Goal: Download file/media

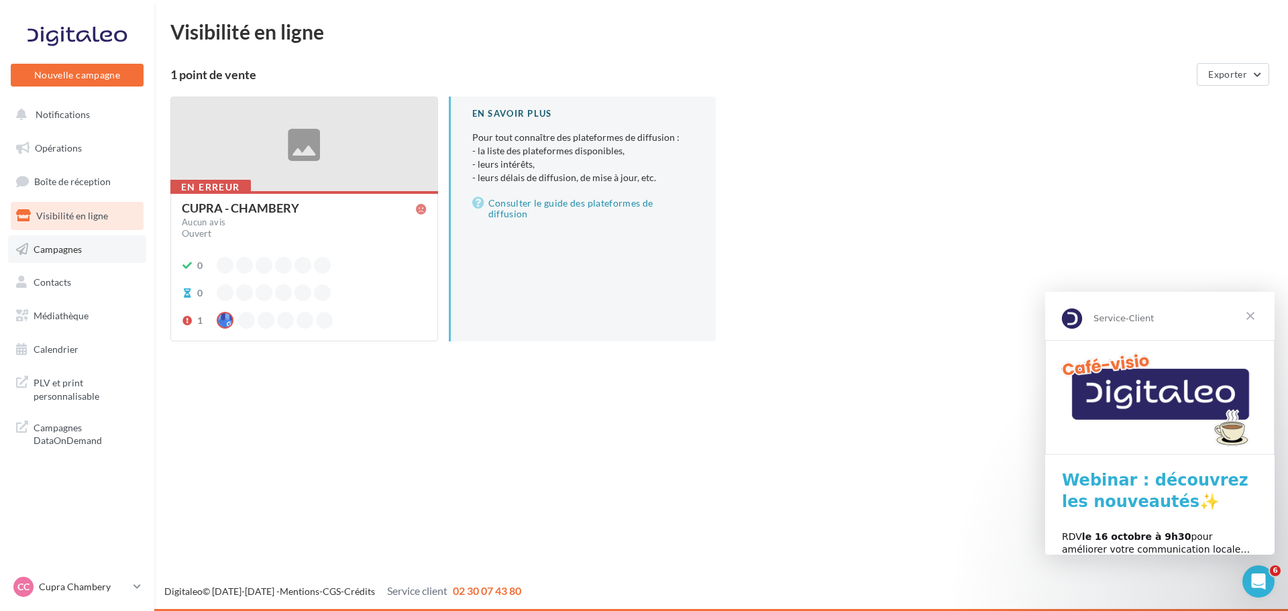
click at [75, 248] on span "Campagnes" at bounding box center [58, 248] width 48 height 11
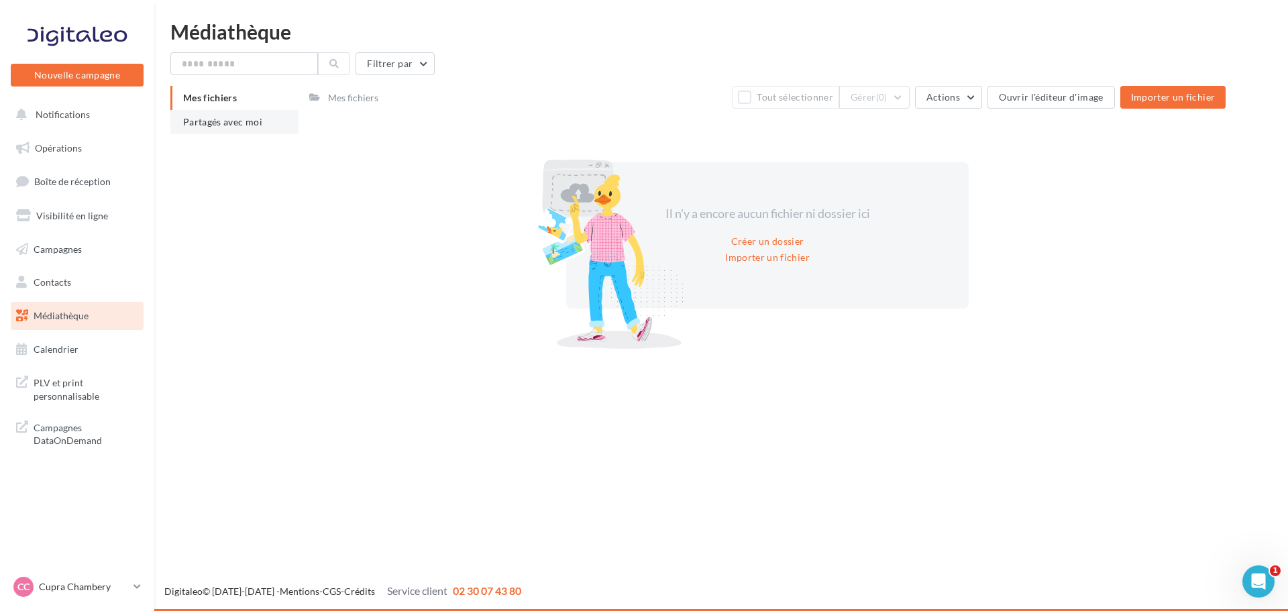
click at [241, 121] on span "Partagés avec moi" at bounding box center [222, 121] width 79 height 11
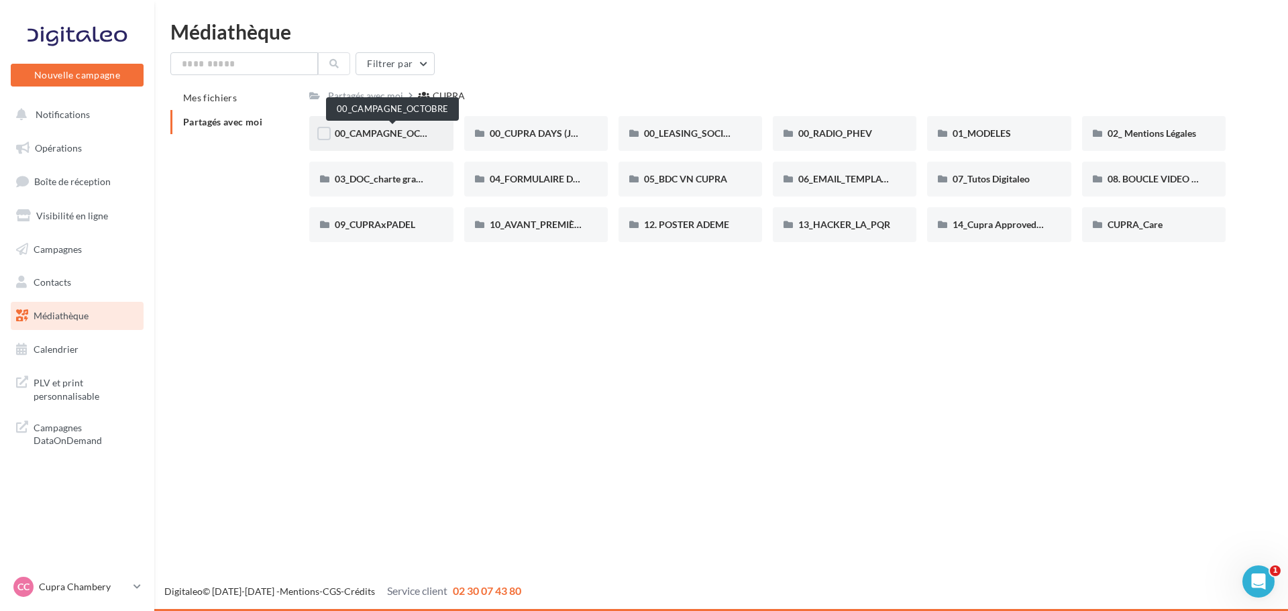
click at [407, 135] on span "00_CAMPAGNE_OCTOBRE" at bounding box center [392, 132] width 115 height 11
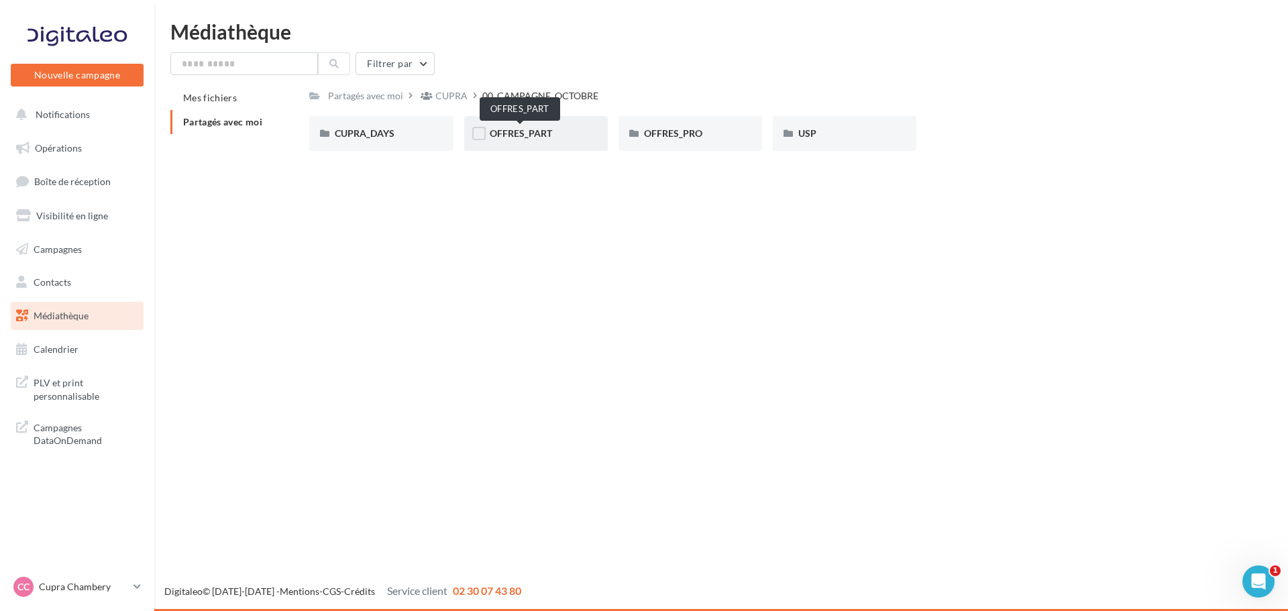
click at [529, 131] on span "OFFRES_PART" at bounding box center [521, 132] width 62 height 11
click at [412, 133] on div "BORN" at bounding box center [381, 133] width 93 height 13
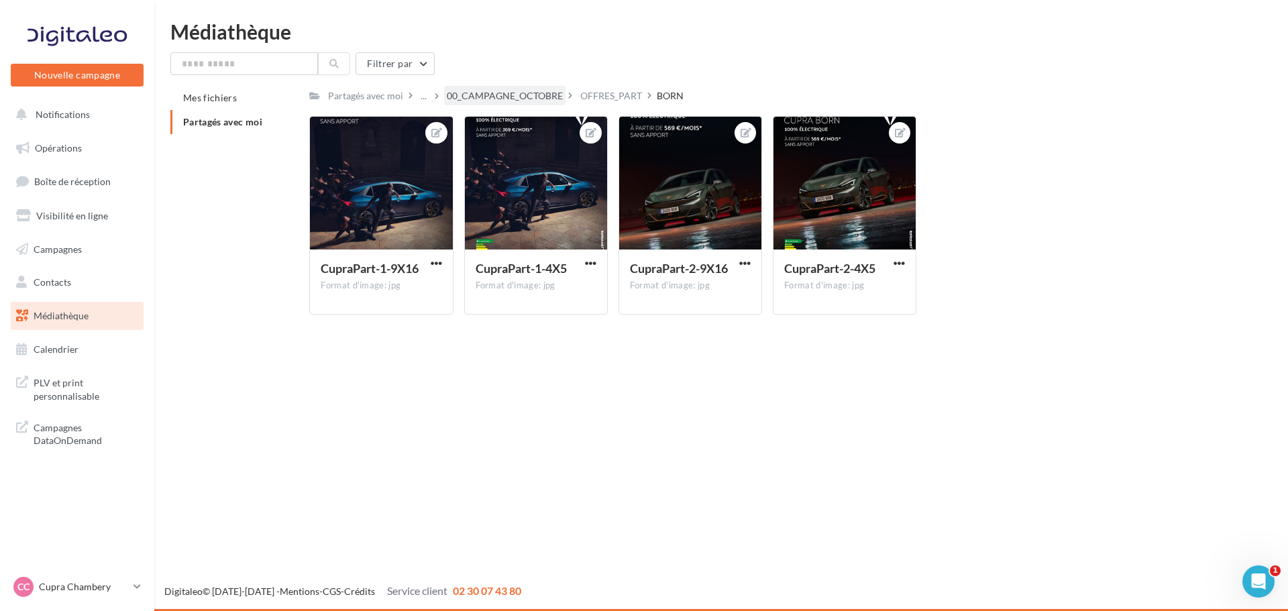
click at [490, 93] on div "00_CAMPAGNE_OCTOBRE" at bounding box center [505, 95] width 116 height 13
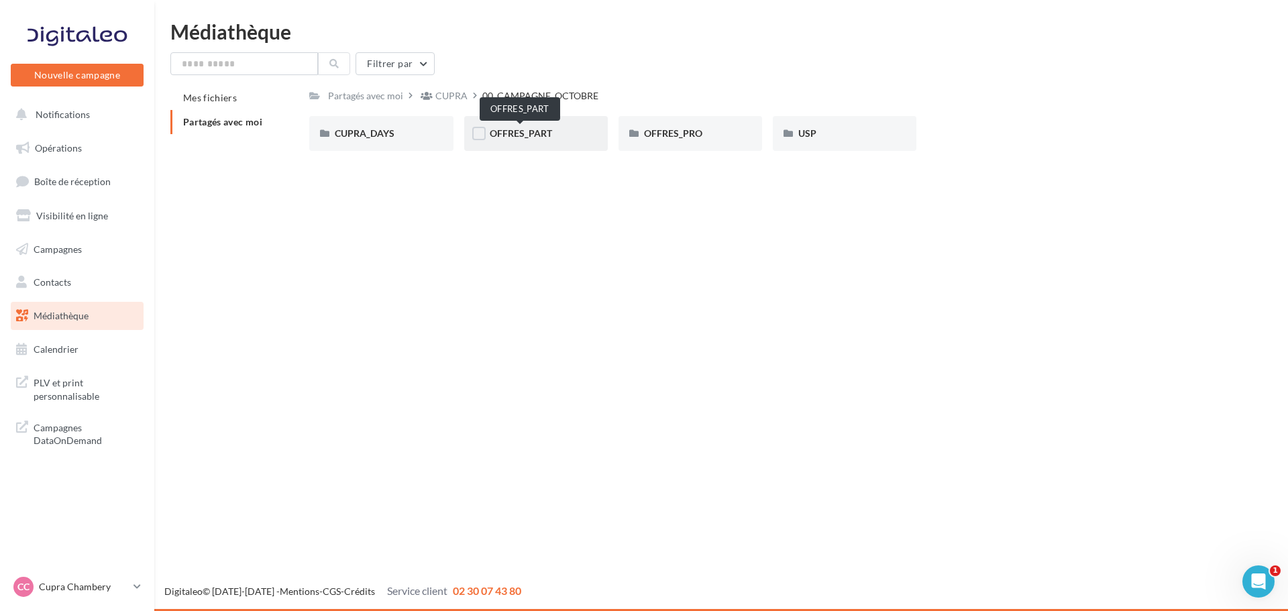
click at [502, 135] on span "OFFRES_PART" at bounding box center [521, 132] width 62 height 11
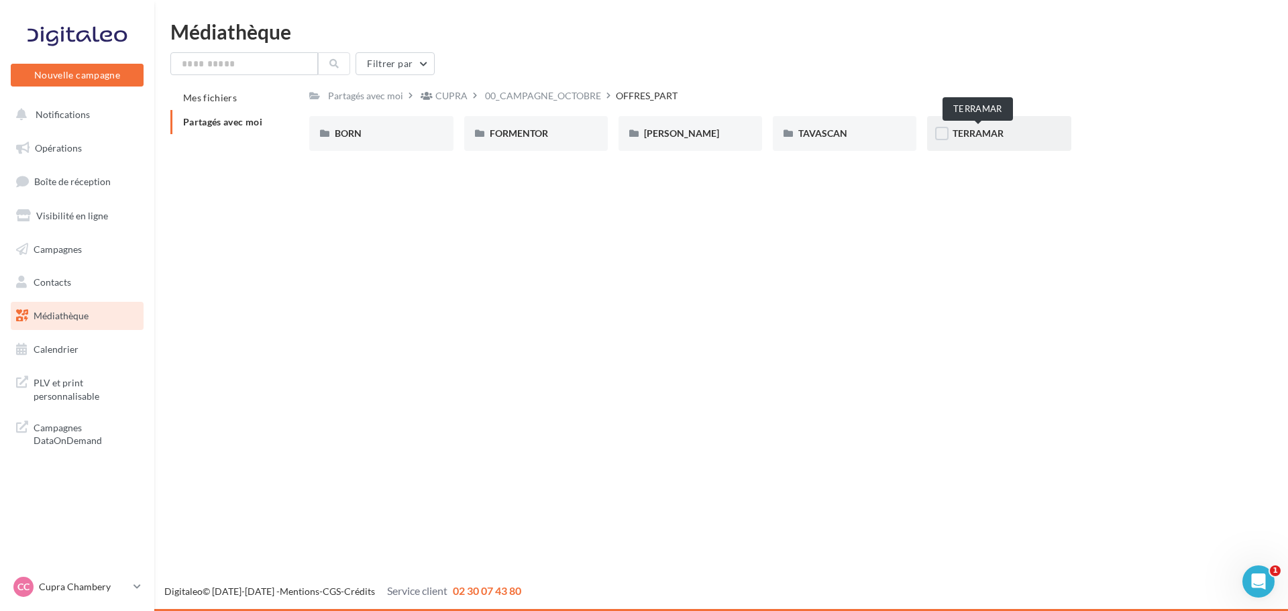
click at [976, 130] on span "TERRAMAR" at bounding box center [977, 132] width 51 height 11
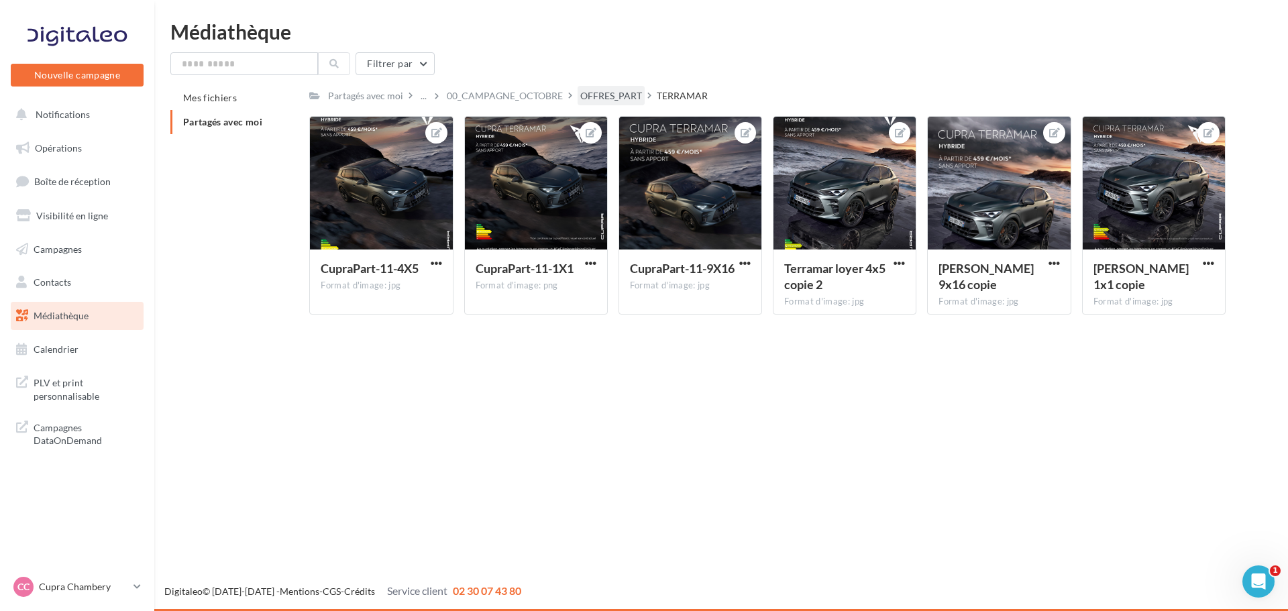
click at [601, 97] on div "OFFRES_PART" at bounding box center [611, 95] width 62 height 13
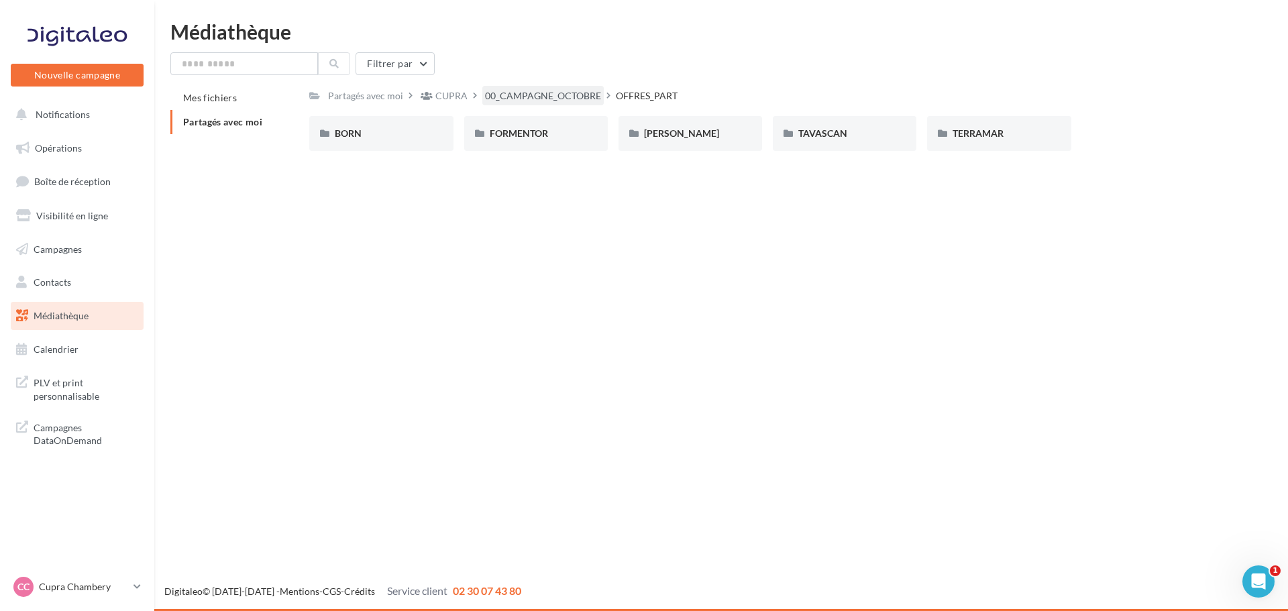
click at [567, 100] on div "00_CAMPAGNE_OCTOBRE" at bounding box center [543, 95] width 116 height 13
click at [492, 135] on span "OFFRES_PART" at bounding box center [521, 132] width 62 height 11
click at [991, 140] on div "TERRAMAR" at bounding box center [998, 133] width 93 height 13
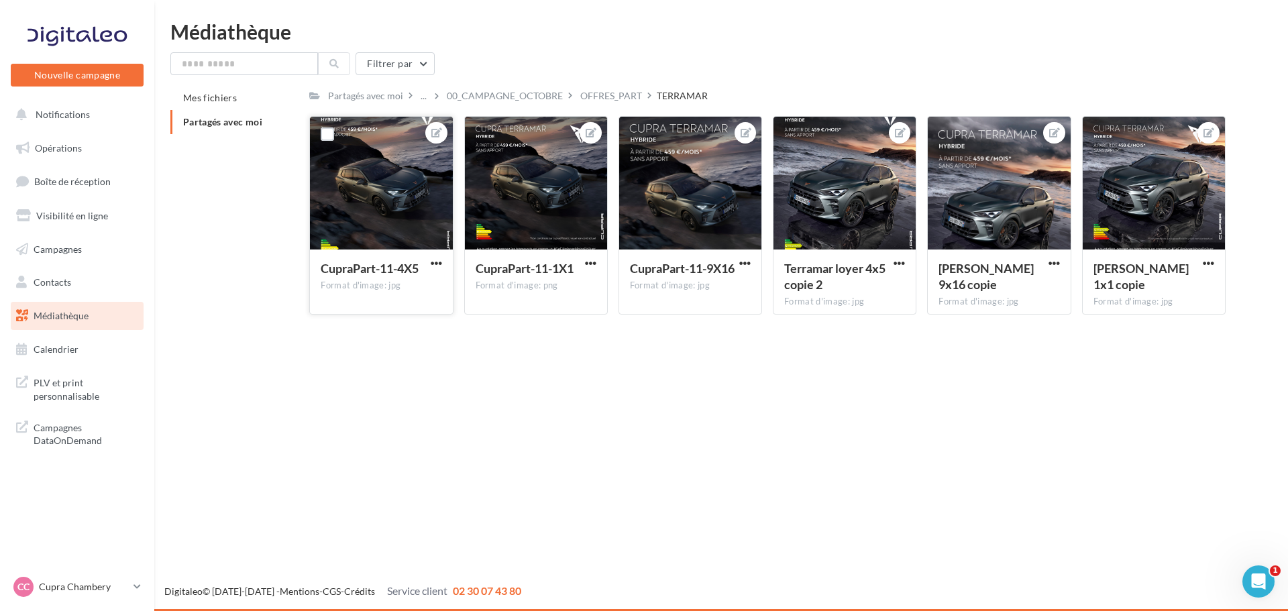
click at [403, 209] on div at bounding box center [381, 184] width 142 height 134
click at [381, 190] on div at bounding box center [381, 184] width 142 height 134
click at [388, 195] on div at bounding box center [381, 184] width 142 height 134
click at [434, 258] on span "button" at bounding box center [436, 263] width 11 height 11
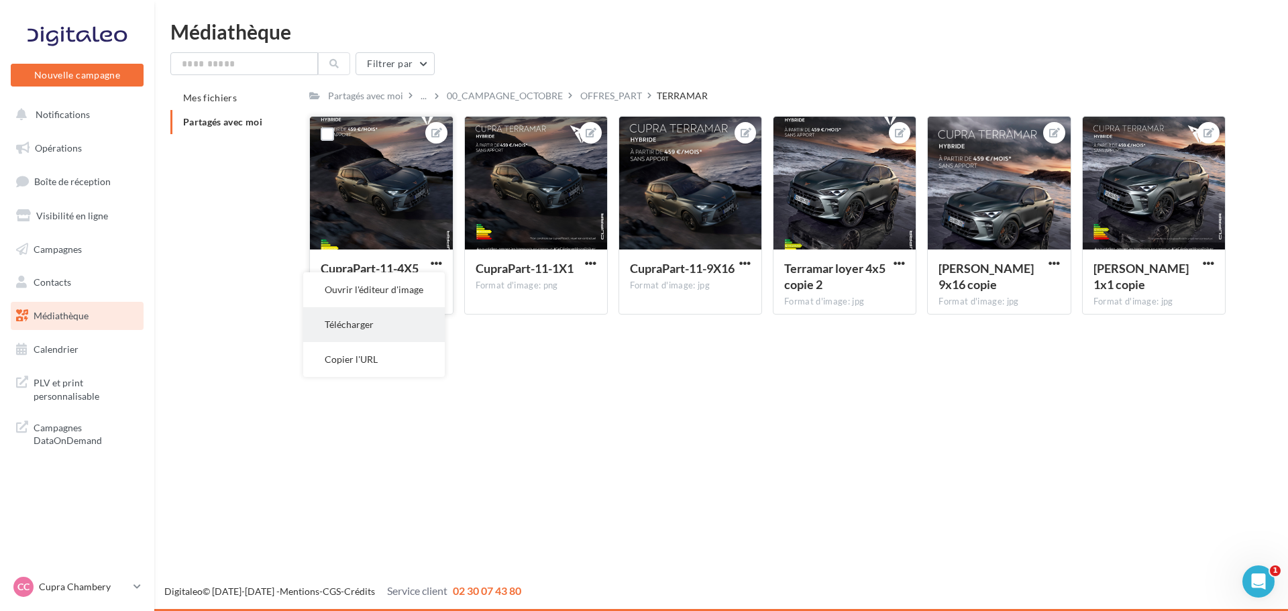
click at [363, 330] on button "Télécharger" at bounding box center [373, 324] width 141 height 35
click at [580, 97] on div "OFFRES_PART" at bounding box center [611, 95] width 62 height 13
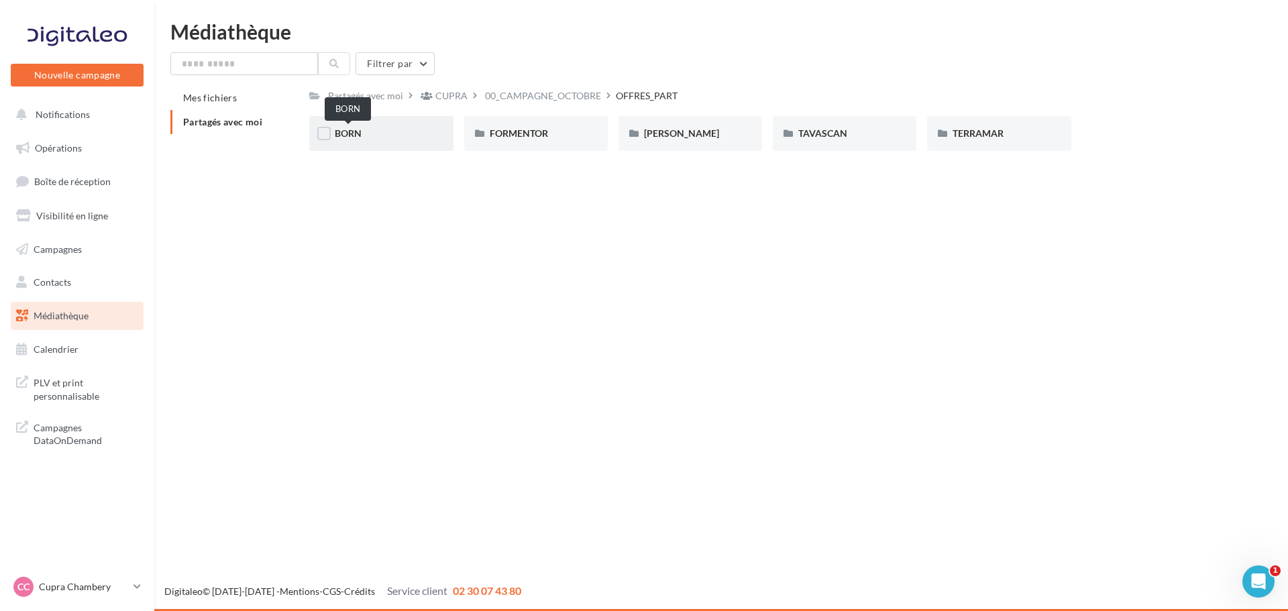
click at [353, 135] on span "BORN" at bounding box center [348, 132] width 27 height 11
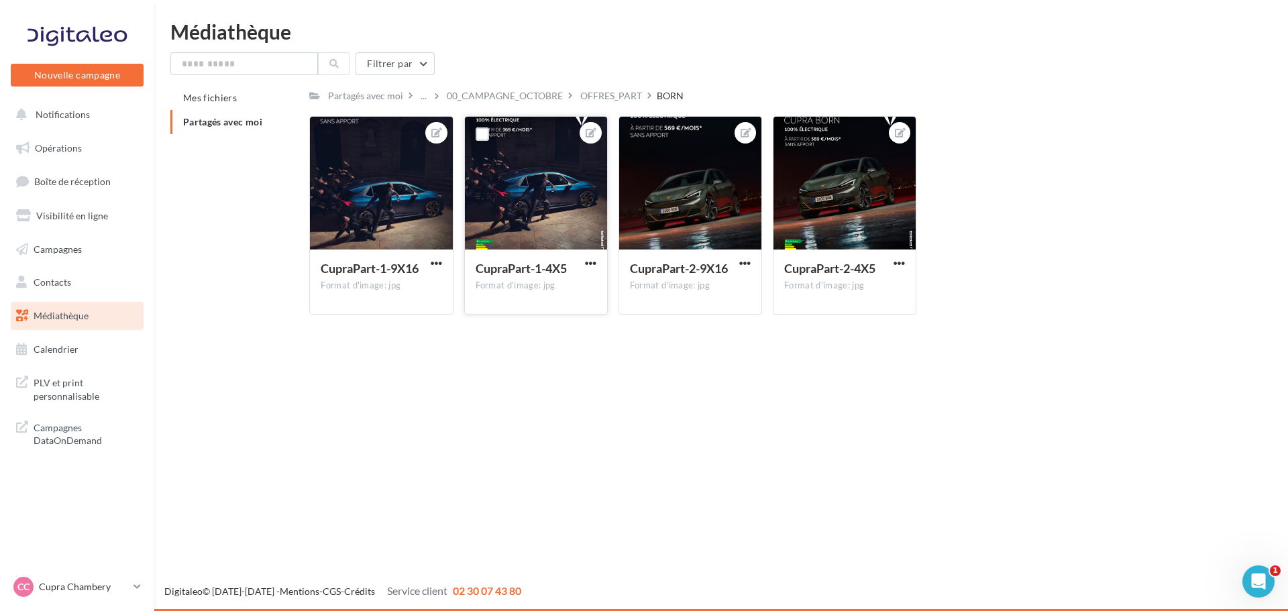
click at [575, 204] on div at bounding box center [536, 184] width 142 height 134
click at [502, 206] on div at bounding box center [536, 184] width 142 height 134
click at [581, 251] on div "CupraPart-1-4X5 Format d'image: jpg" at bounding box center [536, 280] width 142 height 63
click at [586, 260] on span "button" at bounding box center [590, 263] width 11 height 11
click at [543, 284] on button "Ouvrir l'éditeur d'image" at bounding box center [527, 289] width 141 height 35
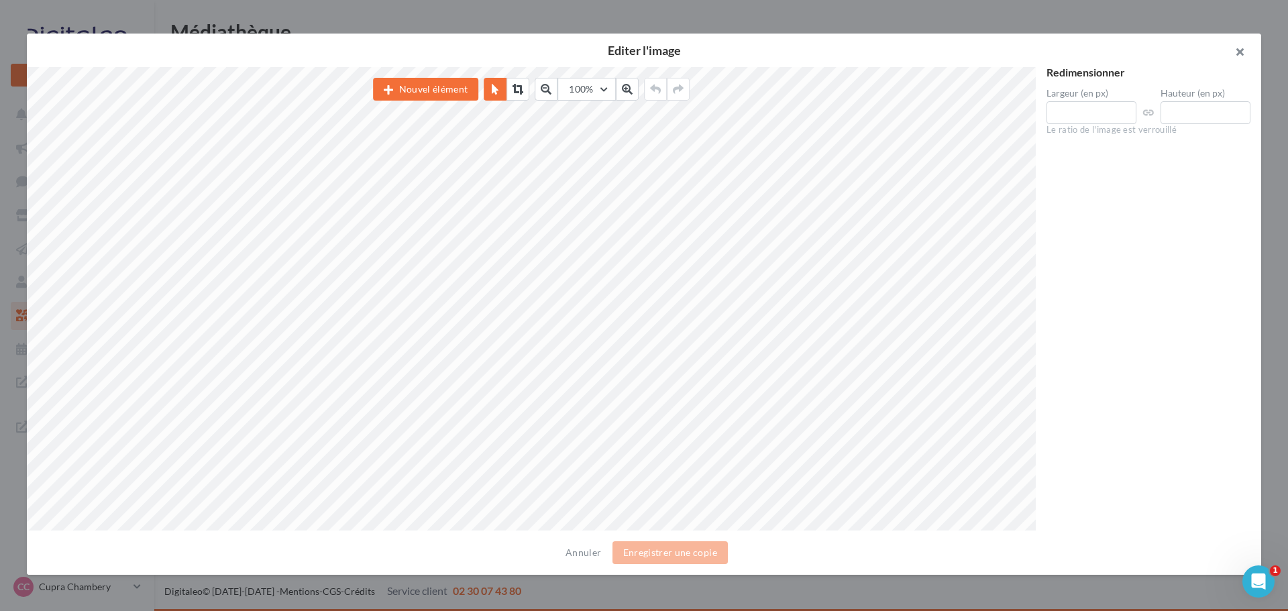
click at [1233, 59] on button "button" at bounding box center [1234, 54] width 54 height 40
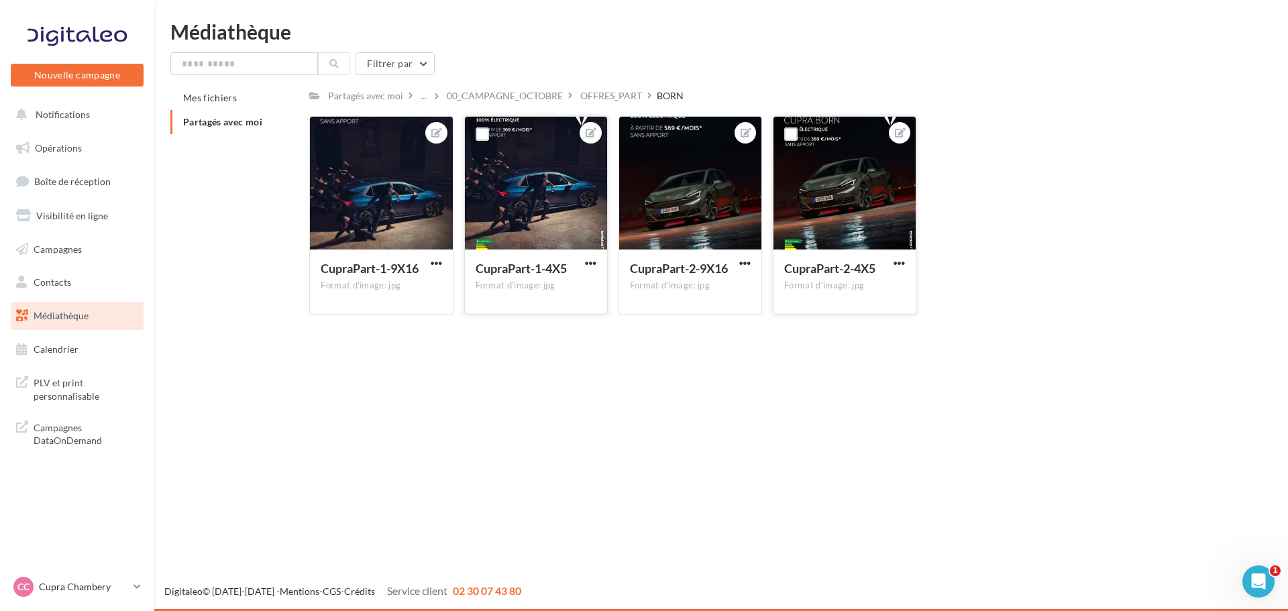
click at [842, 264] on span "CupraPart-2-4X5" at bounding box center [829, 268] width 91 height 15
click at [890, 258] on div "CupraPart-2-4X5 Format d'image: jpg" at bounding box center [844, 280] width 142 height 63
click at [900, 264] on span "button" at bounding box center [898, 263] width 11 height 11
click at [835, 322] on button "Télécharger" at bounding box center [836, 324] width 141 height 35
click at [591, 95] on div "OFFRES_PART" at bounding box center [611, 95] width 62 height 13
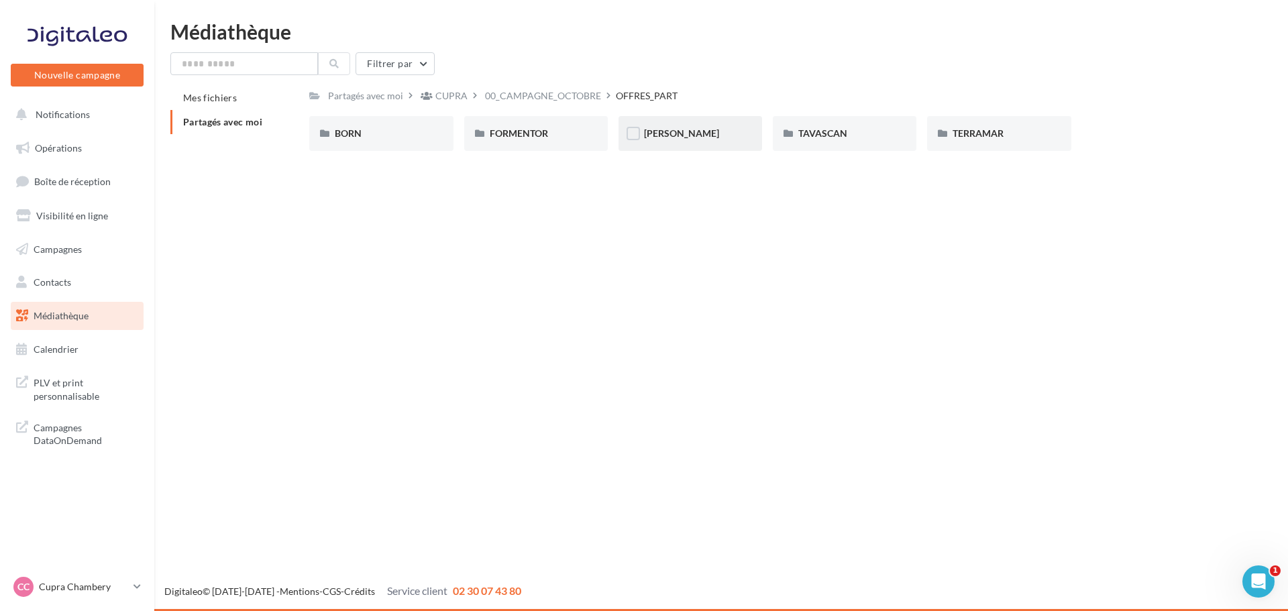
click at [681, 144] on div "LEON" at bounding box center [690, 133] width 144 height 35
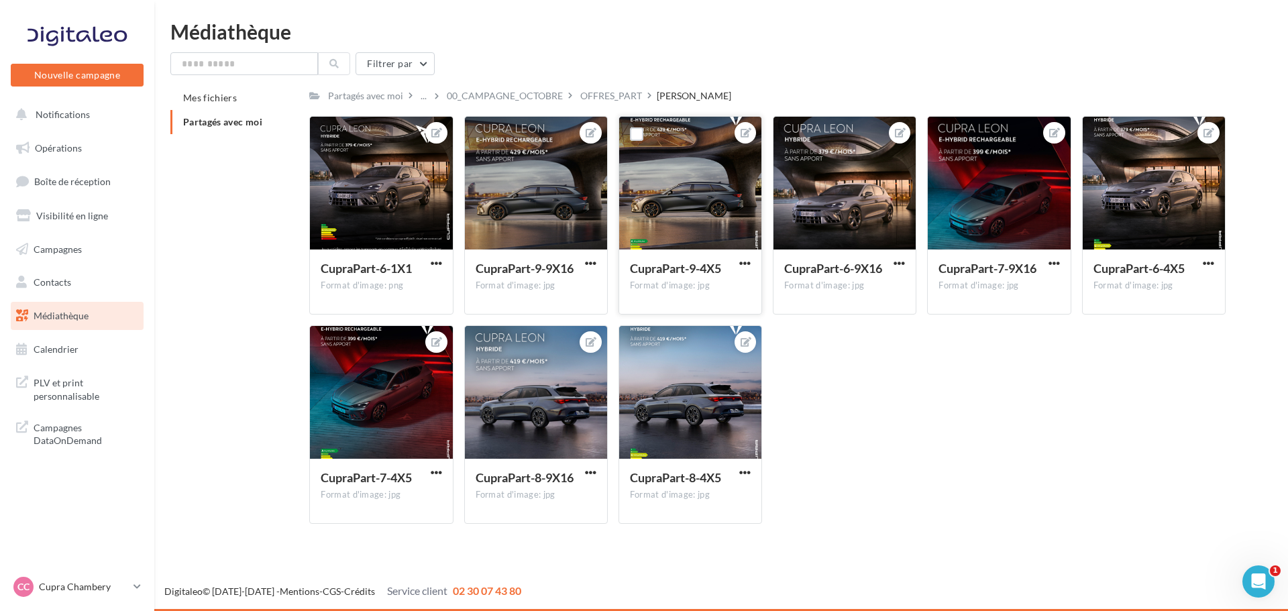
click at [692, 190] on div at bounding box center [690, 184] width 142 height 134
click at [745, 262] on span "button" at bounding box center [744, 263] width 11 height 11
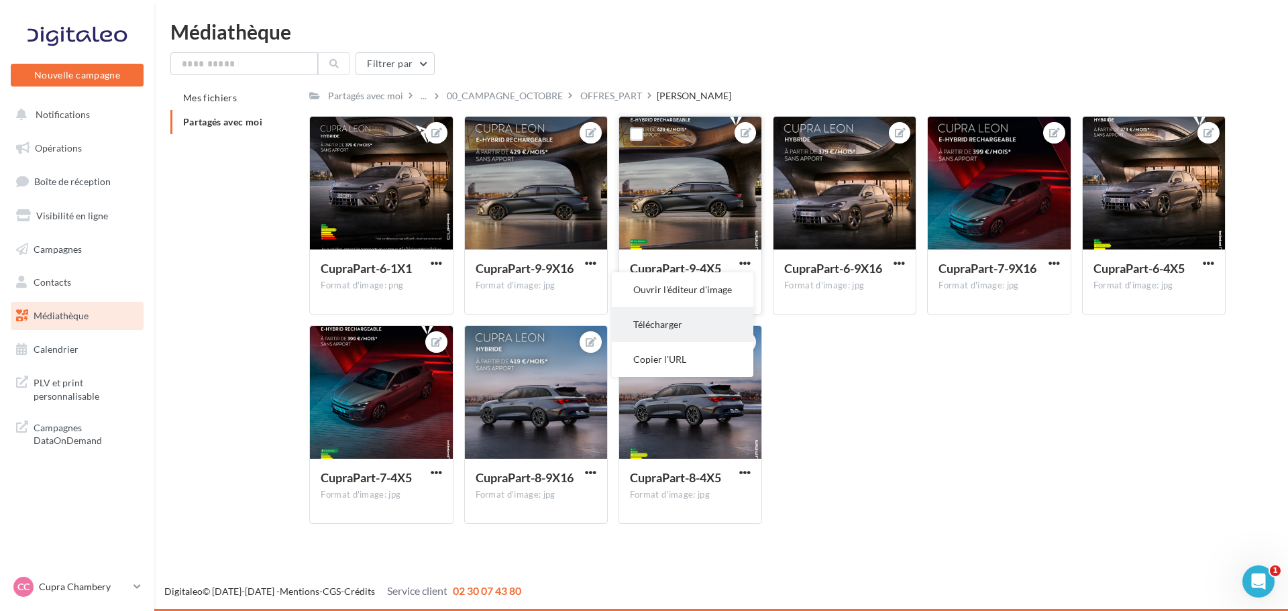
click at [683, 319] on button "Télécharger" at bounding box center [682, 324] width 141 height 35
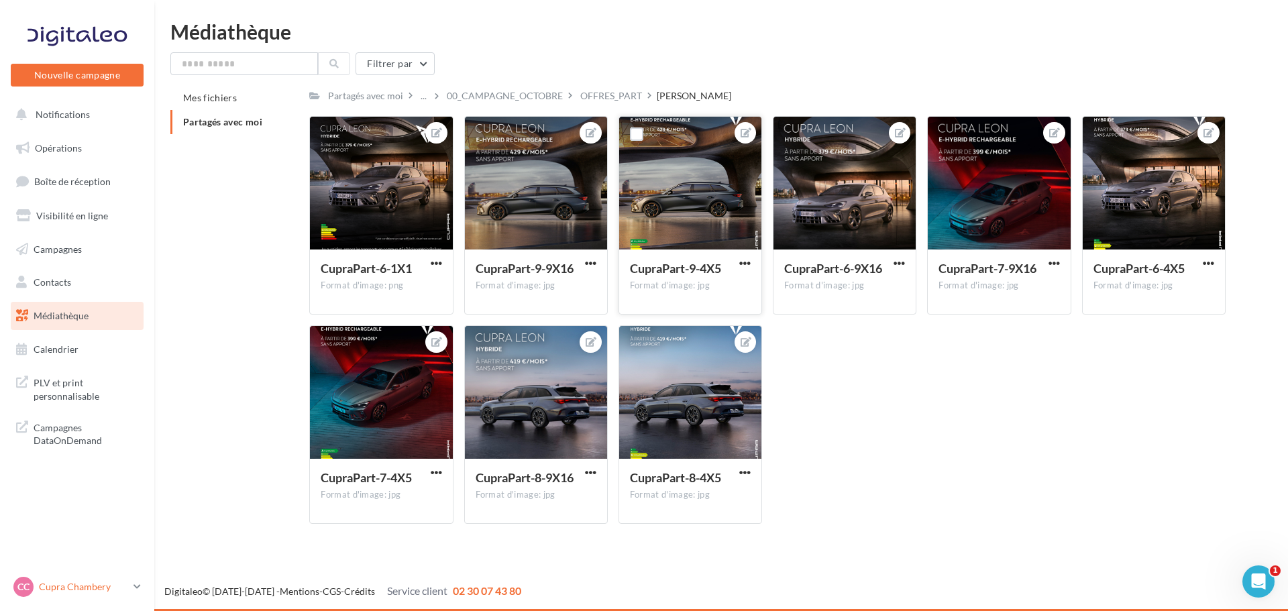
click at [78, 584] on p "Cupra Chambery" at bounding box center [83, 586] width 89 height 13
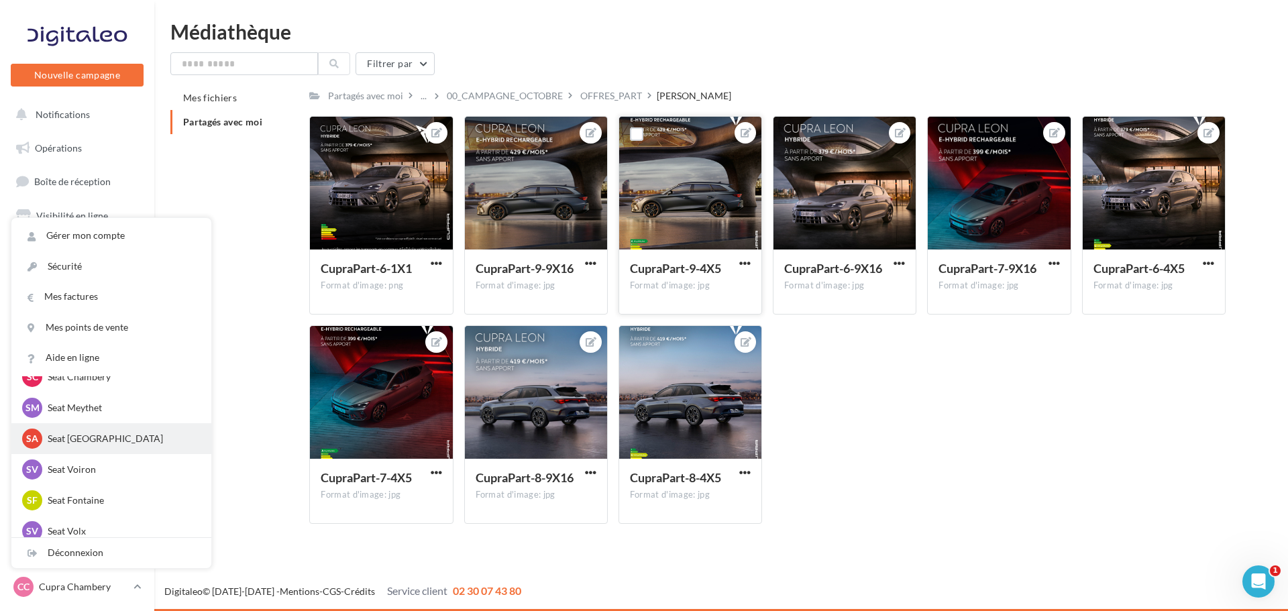
scroll to position [201, 0]
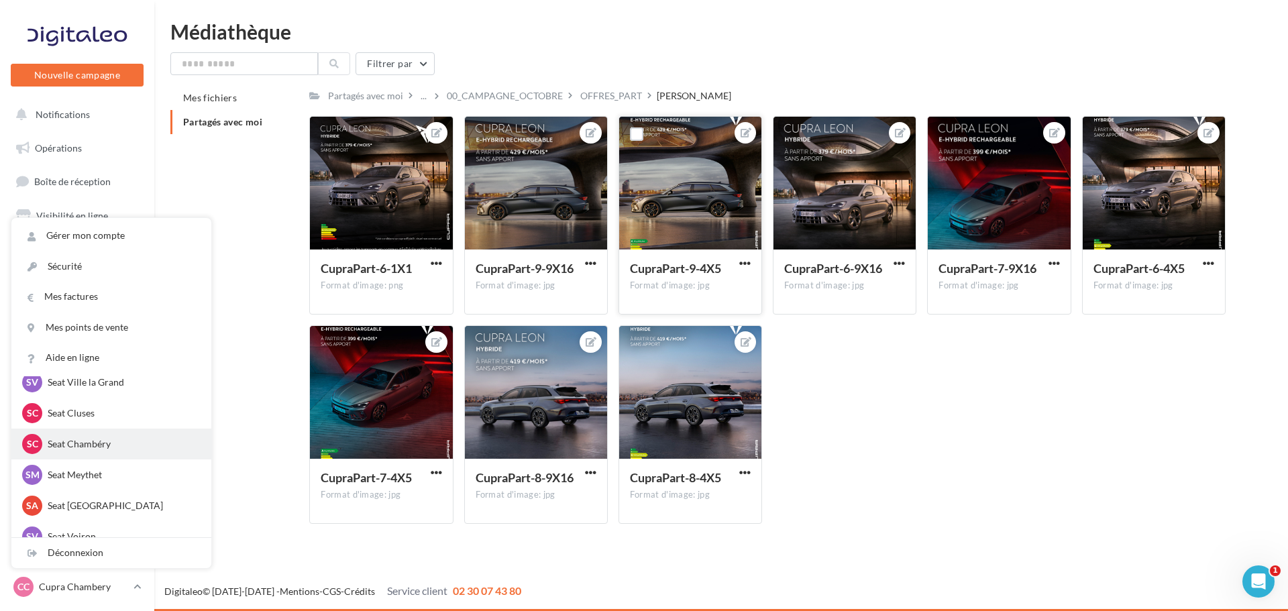
click at [75, 451] on p "Seat Chambéry" at bounding box center [122, 443] width 148 height 13
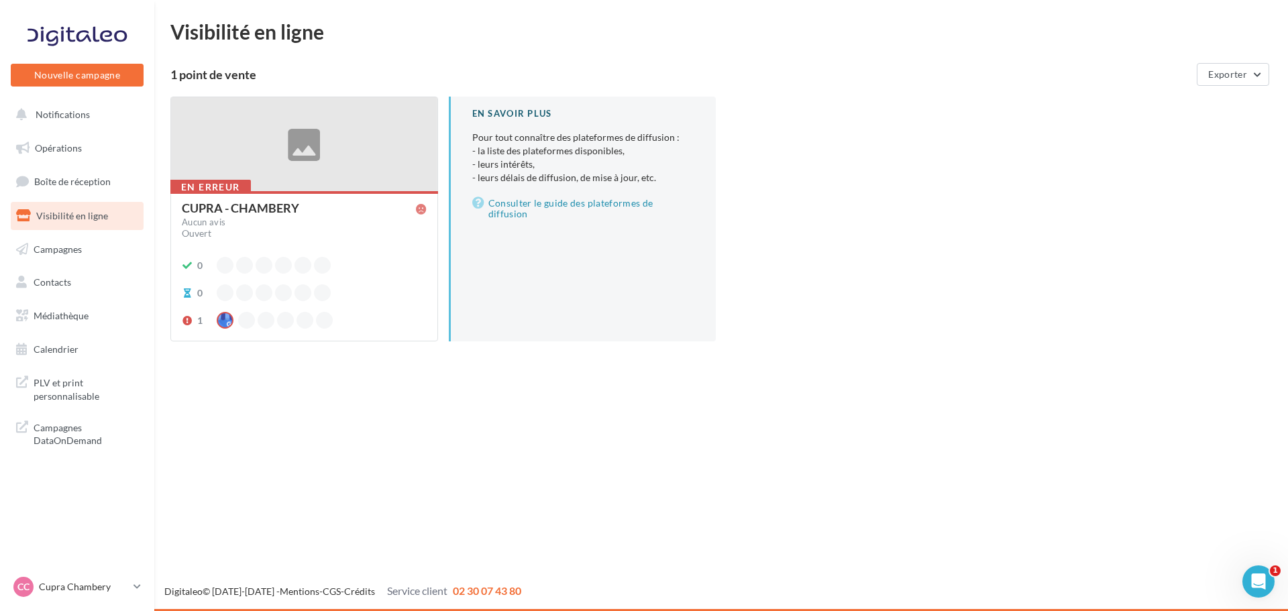
click at [107, 602] on div "CC Cupra Chambery cupra_chambery" at bounding box center [77, 592] width 154 height 37
click at [105, 598] on link "CC Cupra Chambery cupra_chambery" at bounding box center [77, 586] width 133 height 25
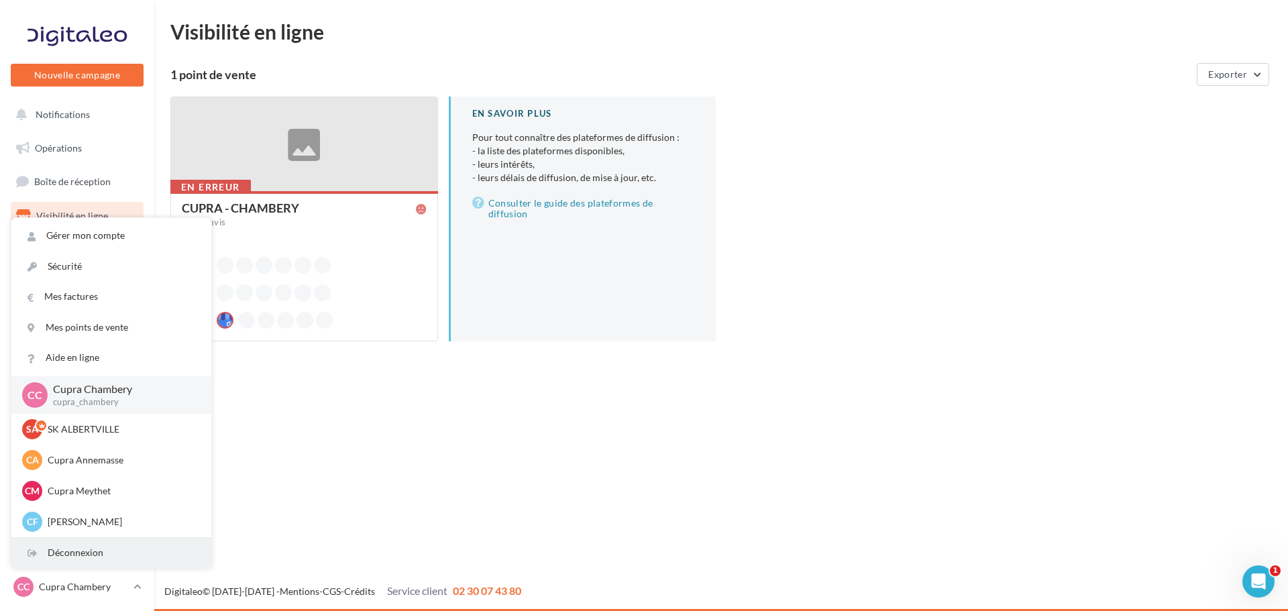
click at [92, 543] on div "Déconnexion" at bounding box center [111, 553] width 200 height 30
